Goal: Information Seeking & Learning: Learn about a topic

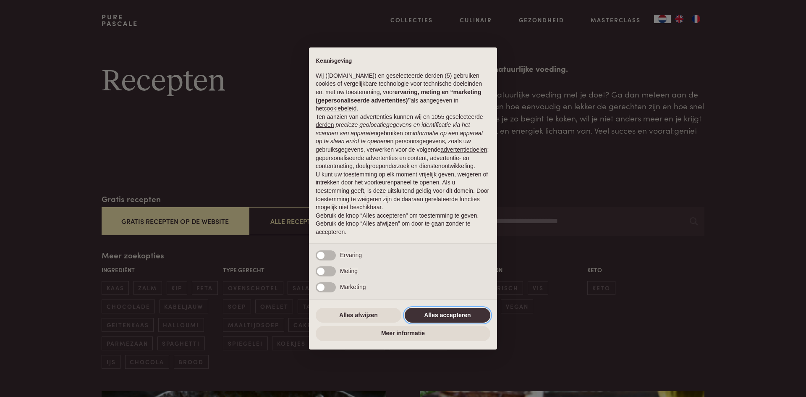
click at [452, 313] on button "Alles accepteren" at bounding box center [448, 315] width 86 height 15
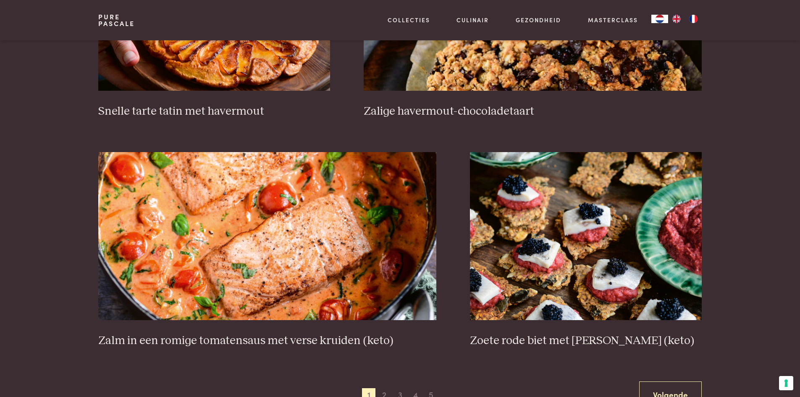
scroll to position [1427, 0]
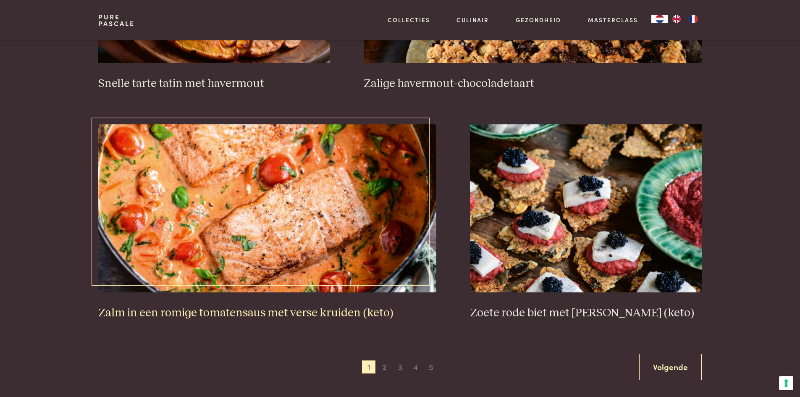
click at [292, 207] on img at bounding box center [267, 208] width 338 height 168
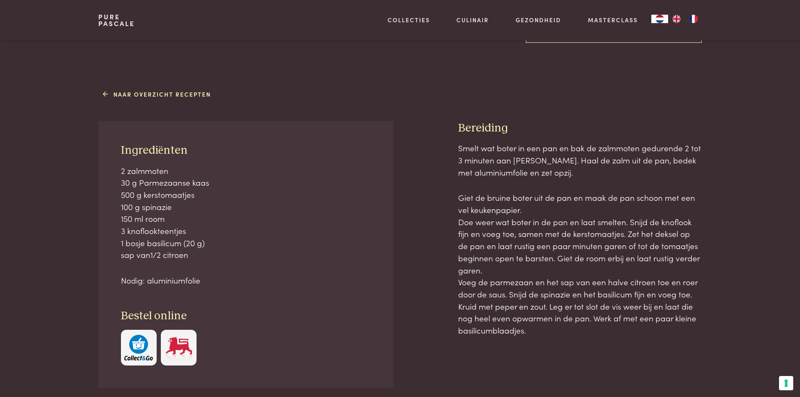
scroll to position [294, 0]
drag, startPoint x: 120, startPoint y: 149, endPoint x: 161, endPoint y: 237, distance: 97.5
click at [216, 273] on div "Ingrediënten 2 zalmmoten 30 g Parmezaanse kaas 500 g kerstomaatjes 100 g spinaz…" at bounding box center [245, 253] width 295 height 267
copy div "Ingrediënten 2 zalmmoten 30 g Parmezaanse kaas 500 g kerstomaatjes 100 g spinaz…"
click at [215, 277] on p "Nodig: aluminiumfolie" at bounding box center [246, 280] width 250 height 12
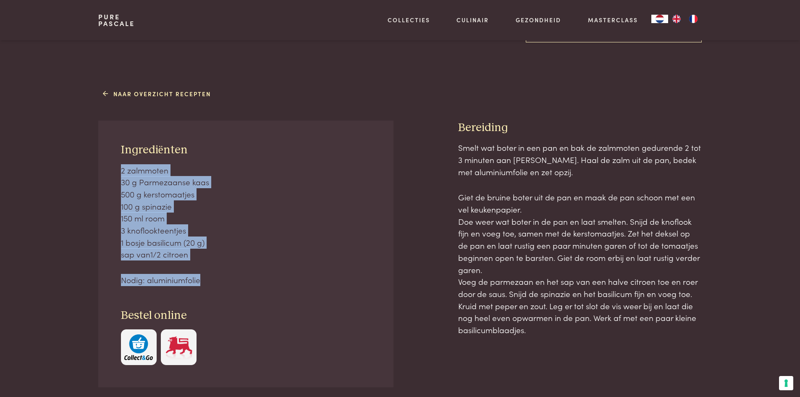
drag, startPoint x: 212, startPoint y: 280, endPoint x: 123, endPoint y: 165, distance: 145.7
click at [123, 165] on div "2 zalmmoten 30 g Parmezaanse kaas 500 g kerstomaatjes 100 g spinazie 150 ml roo…" at bounding box center [246, 225] width 250 height 122
copy div "2 zalmmoten 30 g Parmezaanse kaas 500 g kerstomaatjes 100 g spinazie 150 ml roo…"
drag, startPoint x: 458, startPoint y: 124, endPoint x: 585, endPoint y: 327, distance: 239.9
click at [585, 327] on div "Bereiding Smelt wat boter in een pan en bak de zalmmoten gedurende 2 tot 3 minu…" at bounding box center [580, 281] width 244 height 323
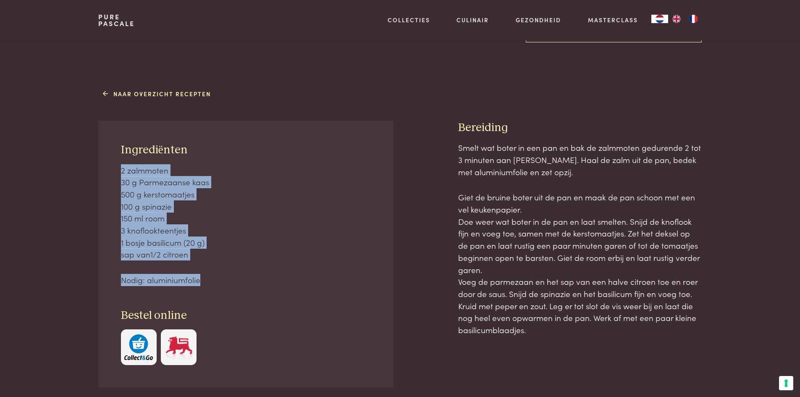
copy div "Bereiding Smelt wat boter in een pan en bak de zalmmoten gedurende 2 tot 3 minu…"
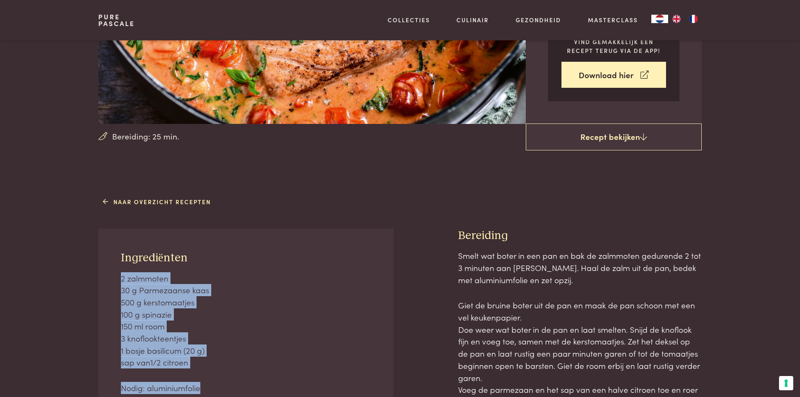
scroll to position [0, 0]
